Goal: Entertainment & Leisure: Consume media (video, audio)

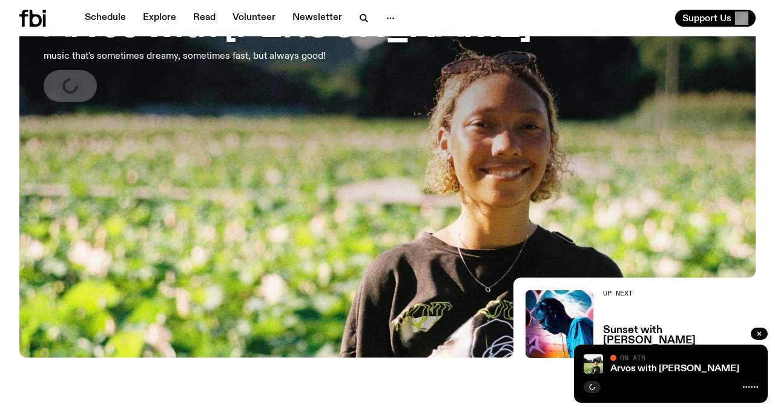
scroll to position [180, 0]
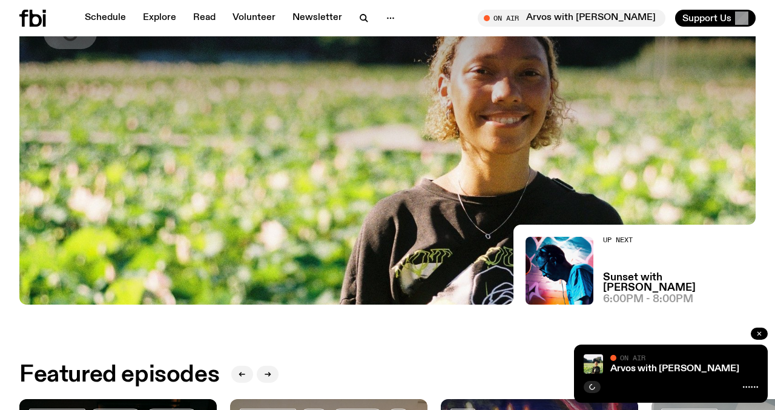
click at [757, 334] on icon "button" at bounding box center [758, 333] width 7 height 7
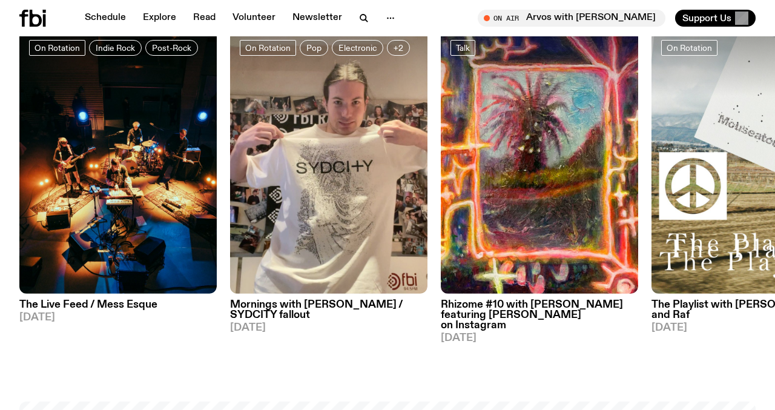
scroll to position [546, 0]
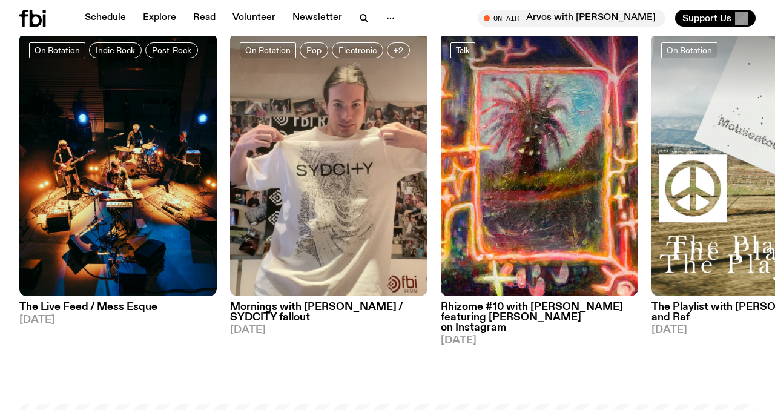
click at [338, 266] on img at bounding box center [328, 164] width 197 height 263
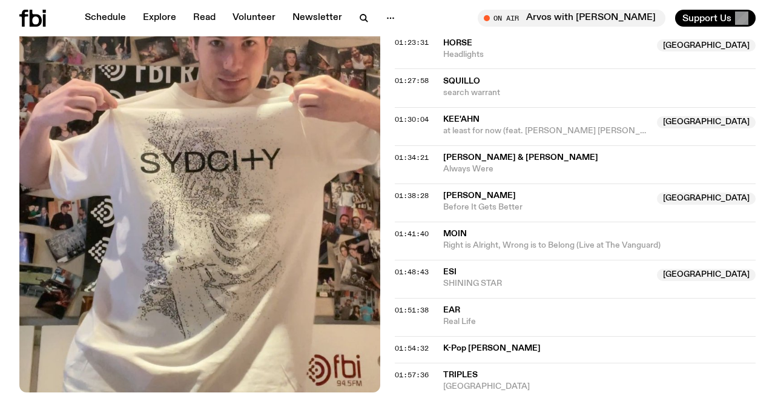
scroll to position [1232, 0]
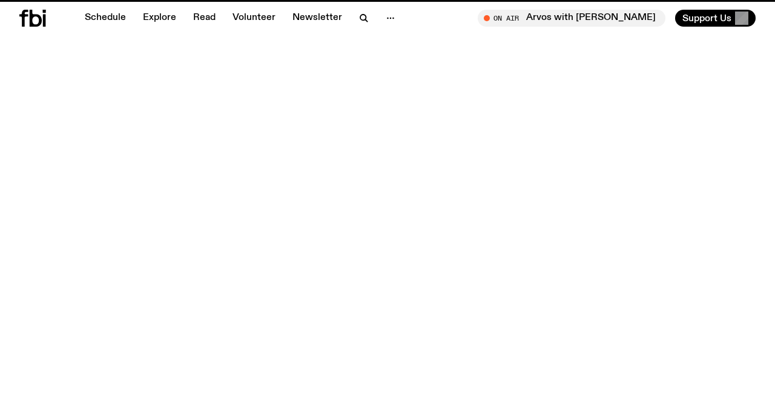
scroll to position [546, 0]
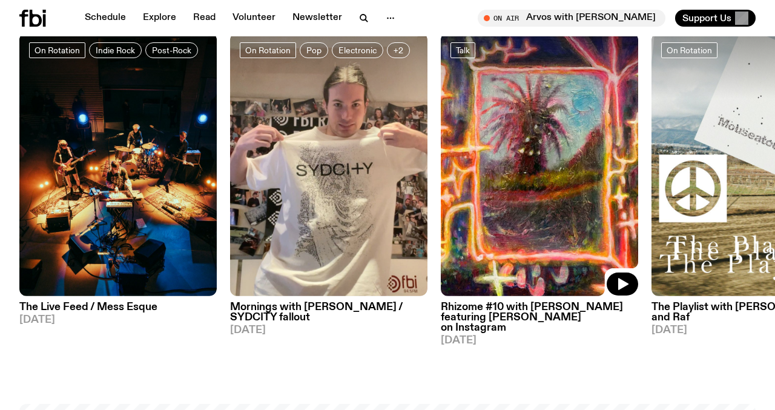
click at [507, 296] on link "Rhizome #10 with [PERSON_NAME] featuring [PERSON_NAME] on Instagram [DATE]" at bounding box center [539, 321] width 197 height 50
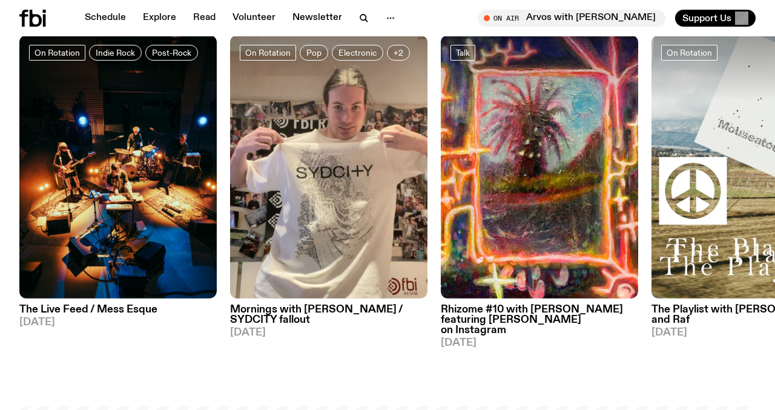
scroll to position [518, 0]
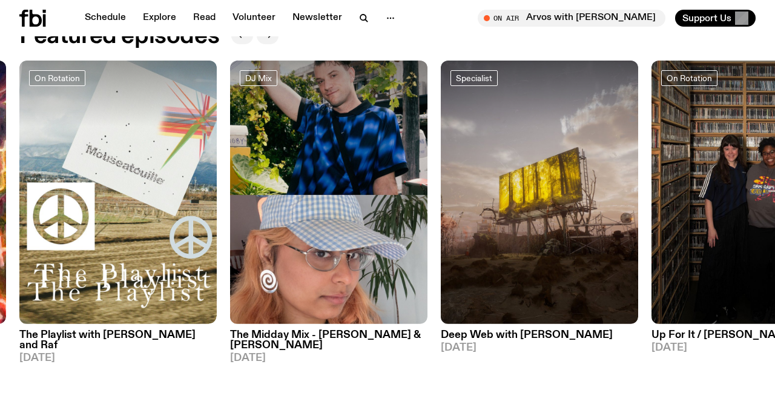
click at [150, 302] on img at bounding box center [117, 192] width 197 height 263
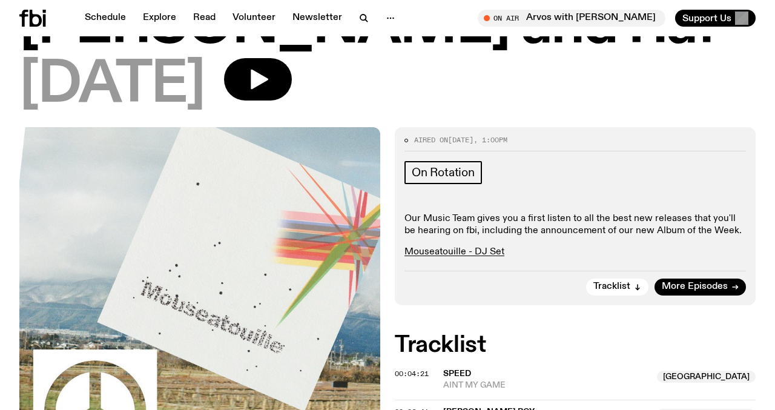
scroll to position [123, 0]
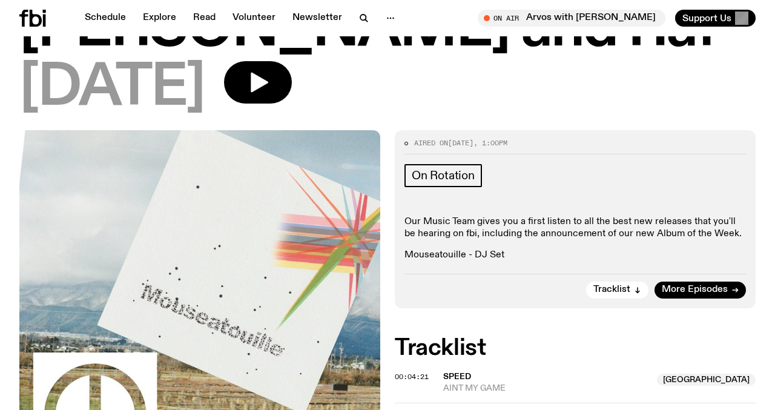
click at [471, 250] on link "Mouseatouille - DJ Set" at bounding box center [454, 255] width 100 height 10
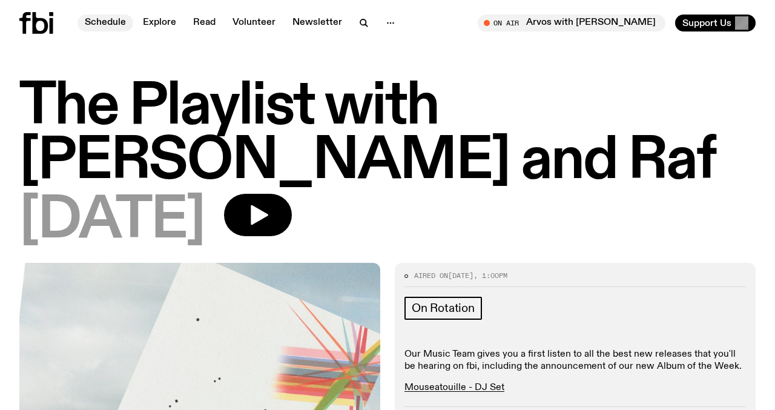
click at [112, 25] on link "Schedule" at bounding box center [105, 23] width 56 height 17
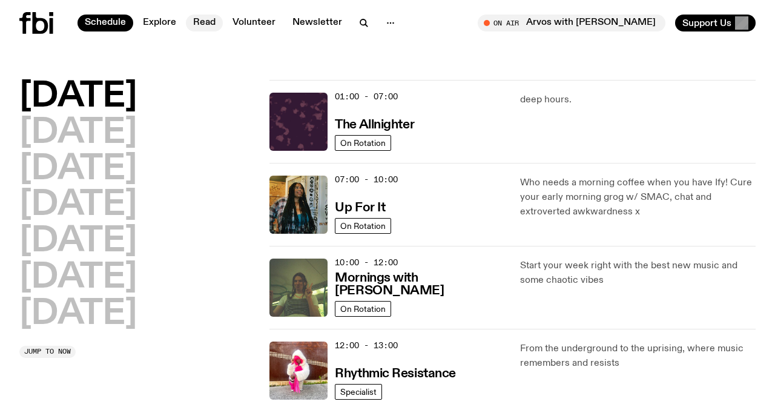
click at [203, 15] on link "Read" at bounding box center [204, 23] width 37 height 17
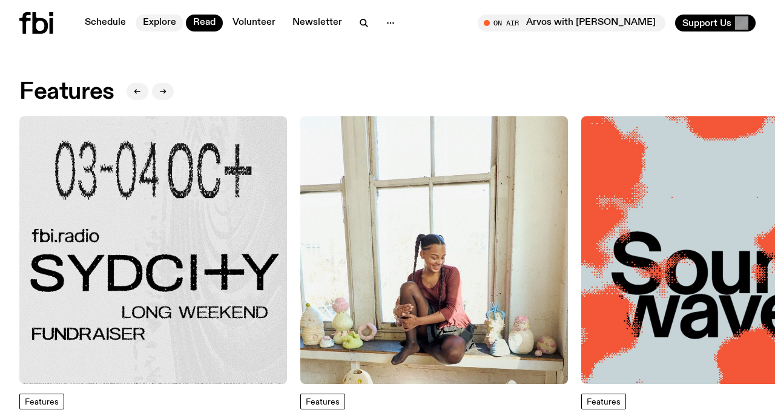
click at [157, 28] on link "Explore" at bounding box center [160, 23] width 48 height 17
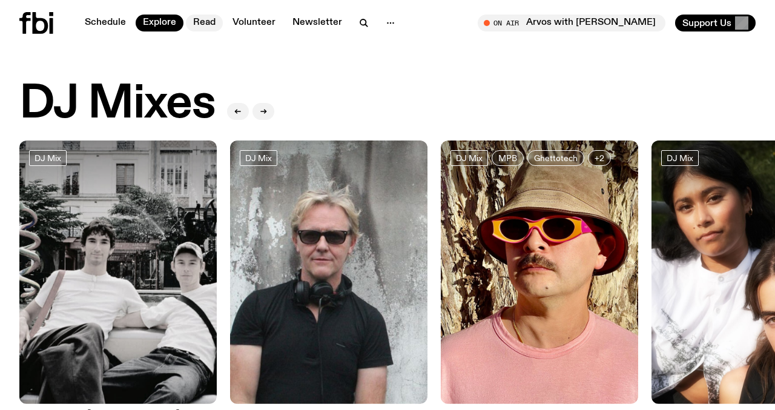
click at [211, 28] on link "Read" at bounding box center [204, 23] width 37 height 17
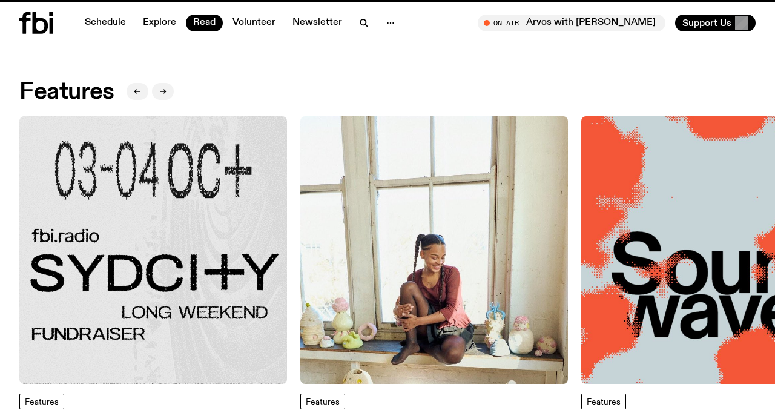
click at [165, 214] on img at bounding box center [153, 250] width 268 height 268
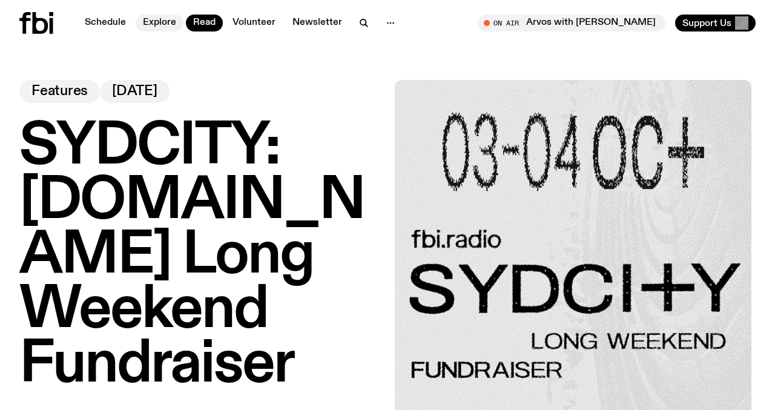
click at [170, 21] on link "Explore" at bounding box center [160, 23] width 48 height 17
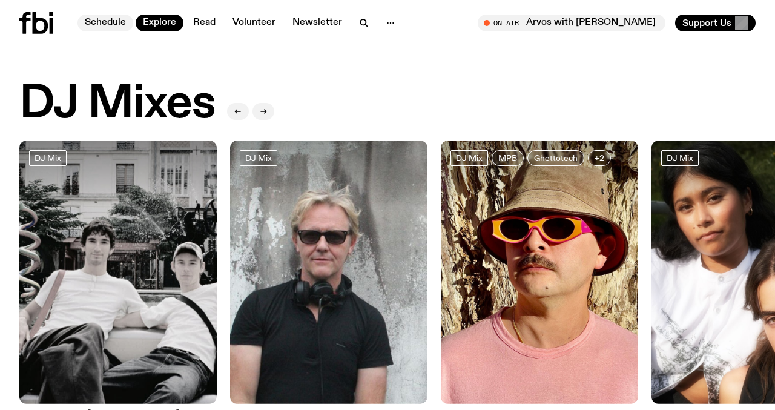
click at [119, 26] on link "Schedule" at bounding box center [105, 23] width 56 height 17
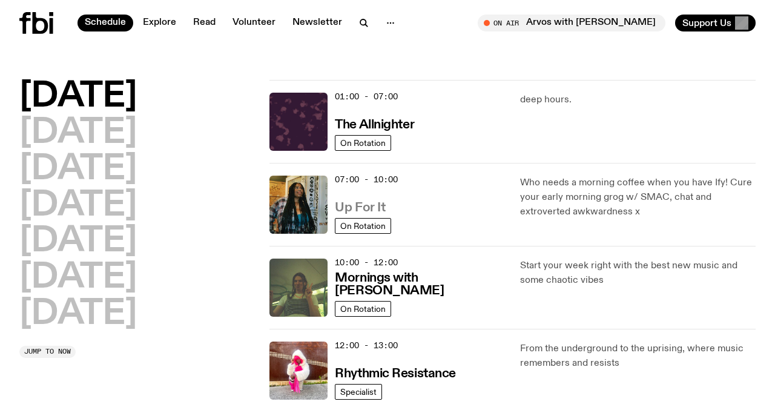
click at [365, 205] on h3 "Up For It" at bounding box center [360, 208] width 50 height 13
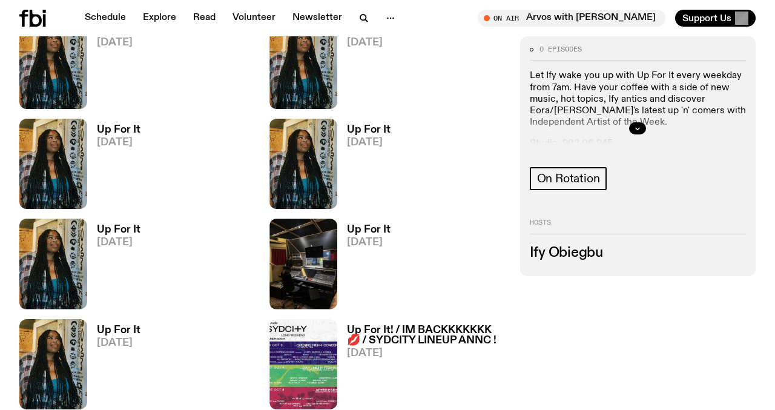
scroll to position [1497, 0]
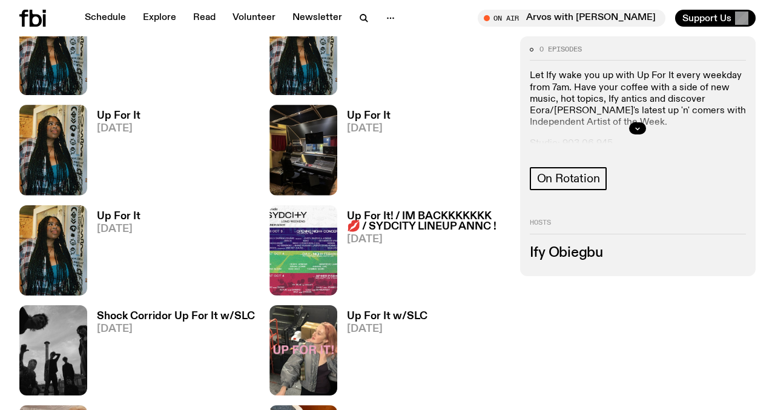
click at [396, 216] on h3 "Up For It! / IM BACKKKKKKK 💋 / SYDCITY LINEUP ANNC !" at bounding box center [426, 221] width 158 height 21
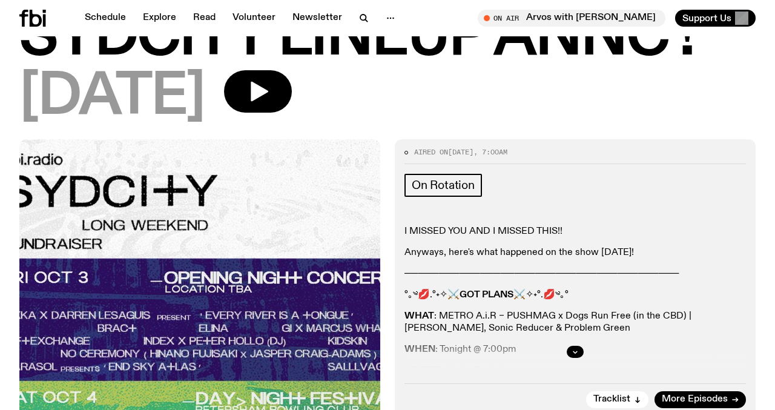
scroll to position [185, 0]
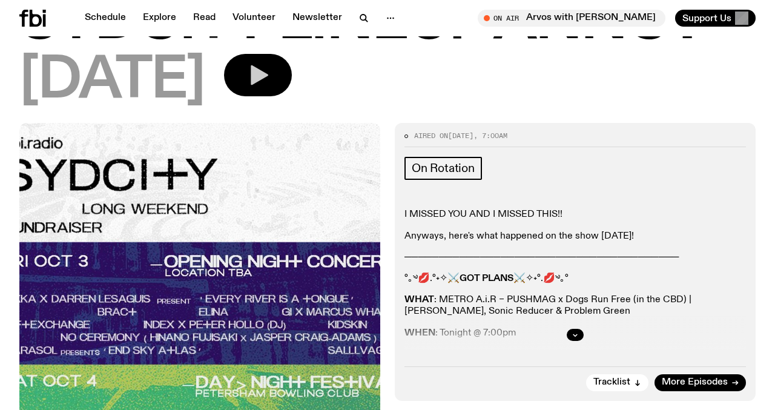
click at [268, 74] on icon "button" at bounding box center [260, 75] width 18 height 20
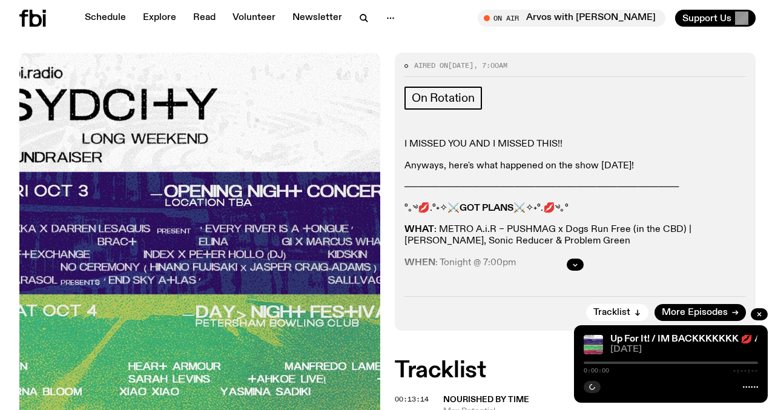
scroll to position [275, 0]
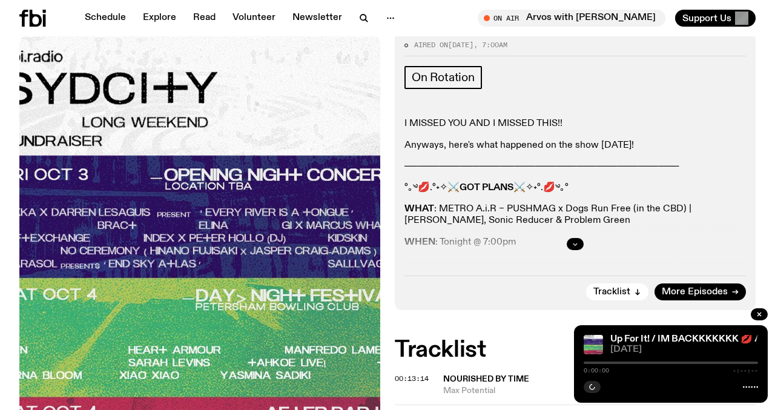
click at [580, 243] on button "button" at bounding box center [575, 244] width 17 height 12
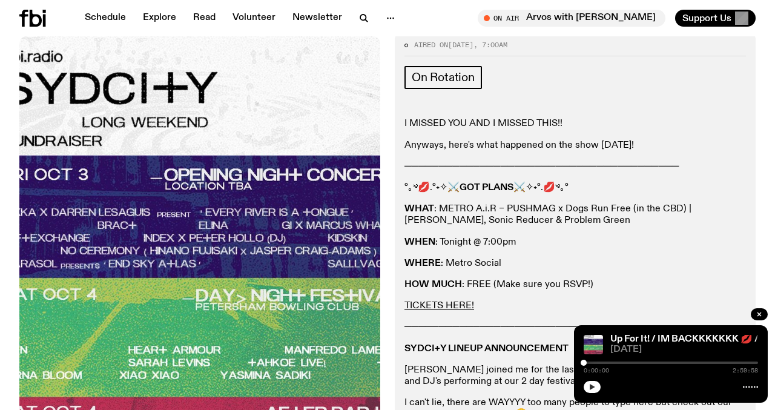
click at [592, 388] on icon "button" at bounding box center [592, 387] width 5 height 6
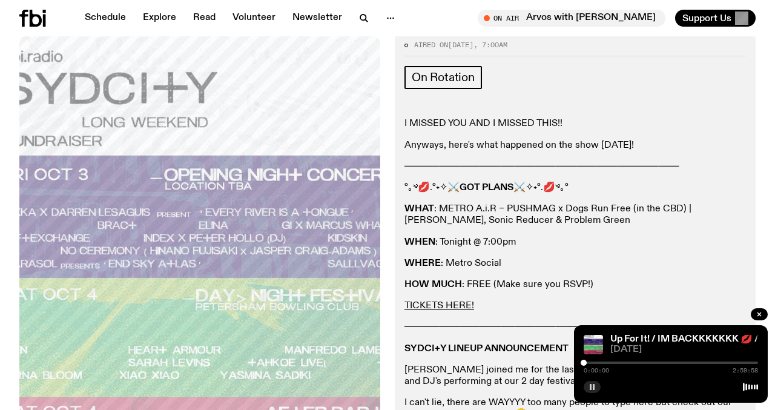
click at [734, 360] on div "0:00:00 2:59:58" at bounding box center [670, 366] width 174 height 15
click at [745, 362] on div at bounding box center [670, 362] width 174 height 2
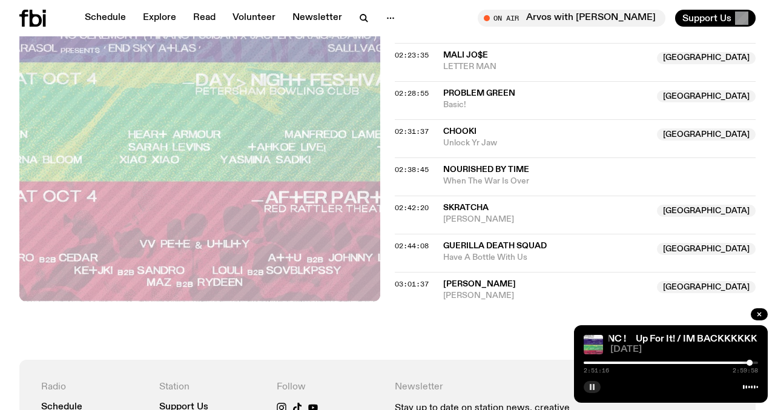
scroll to position [1862, 0]
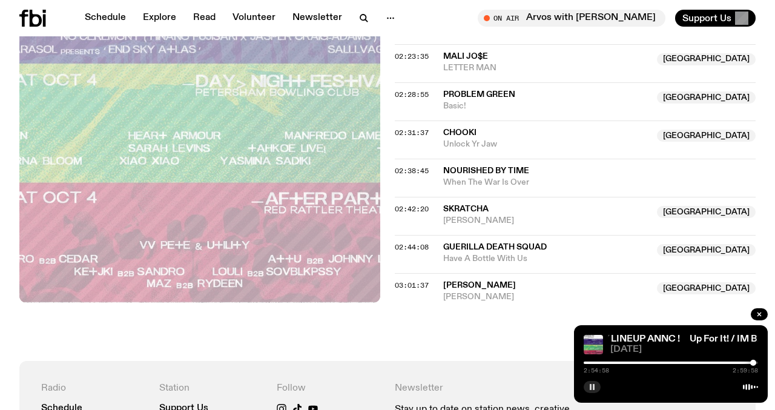
click at [753, 364] on div at bounding box center [753, 363] width 6 height 6
click at [758, 315] on icon "button" at bounding box center [759, 314] width 4 height 4
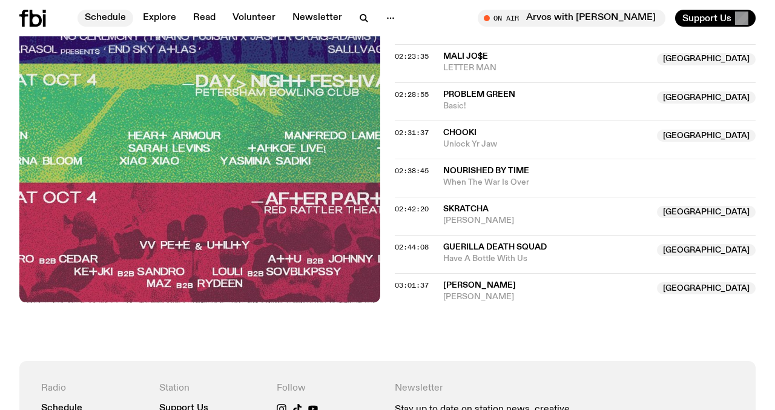
click at [105, 16] on link "Schedule" at bounding box center [105, 18] width 56 height 17
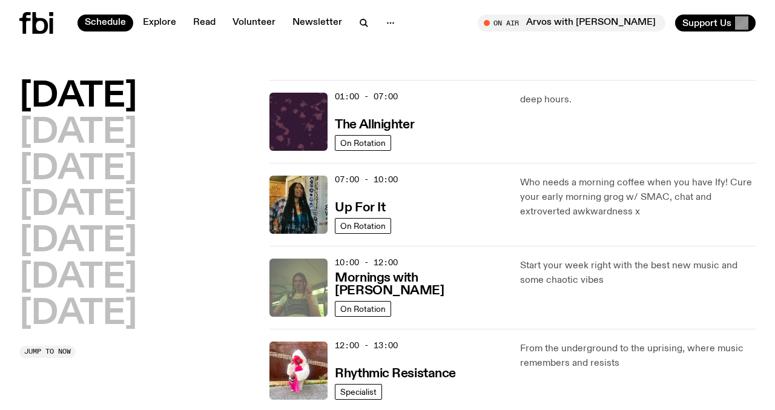
click at [302, 262] on img at bounding box center [298, 287] width 58 height 58
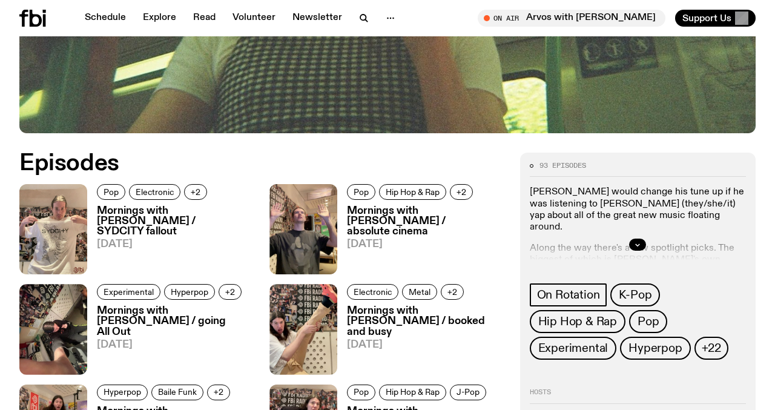
scroll to position [485, 0]
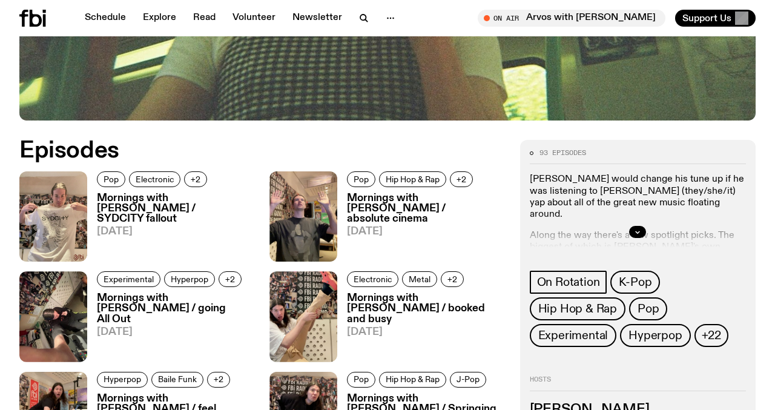
click at [405, 205] on h3 "Mornings with [PERSON_NAME] / absolute cinema" at bounding box center [426, 208] width 158 height 31
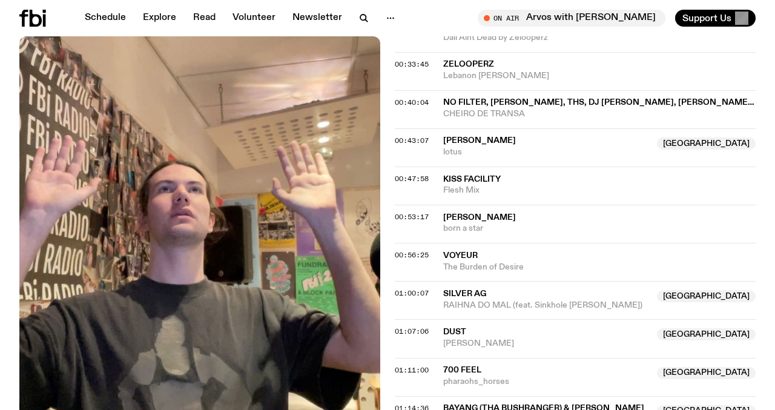
scroll to position [840, 0]
